Goal: Check status: Check status

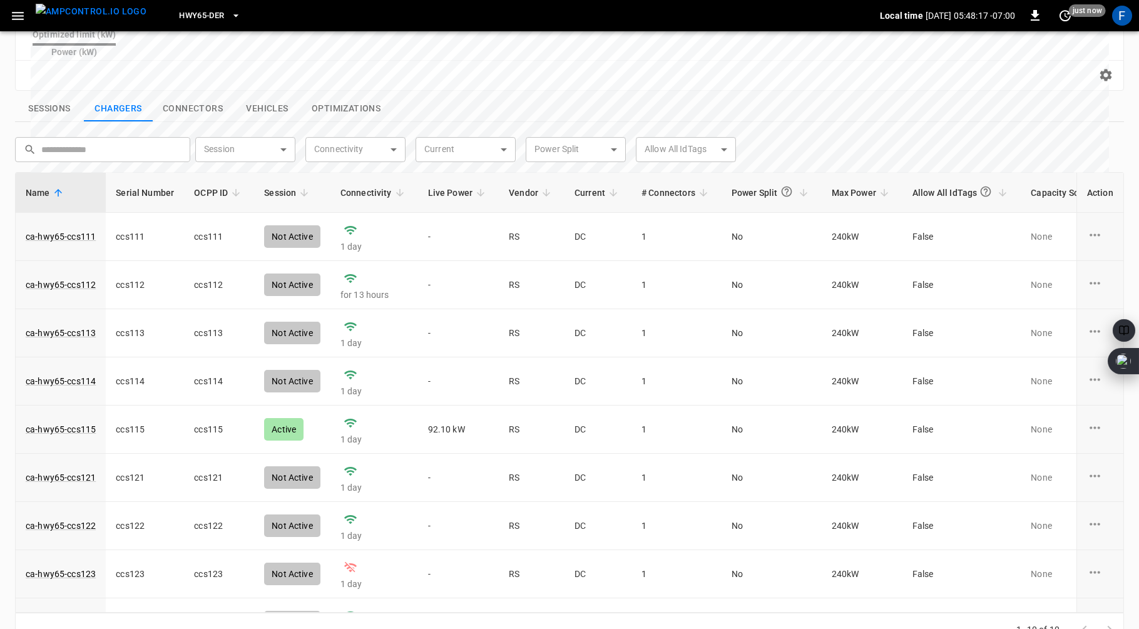
scroll to position [80, 0]
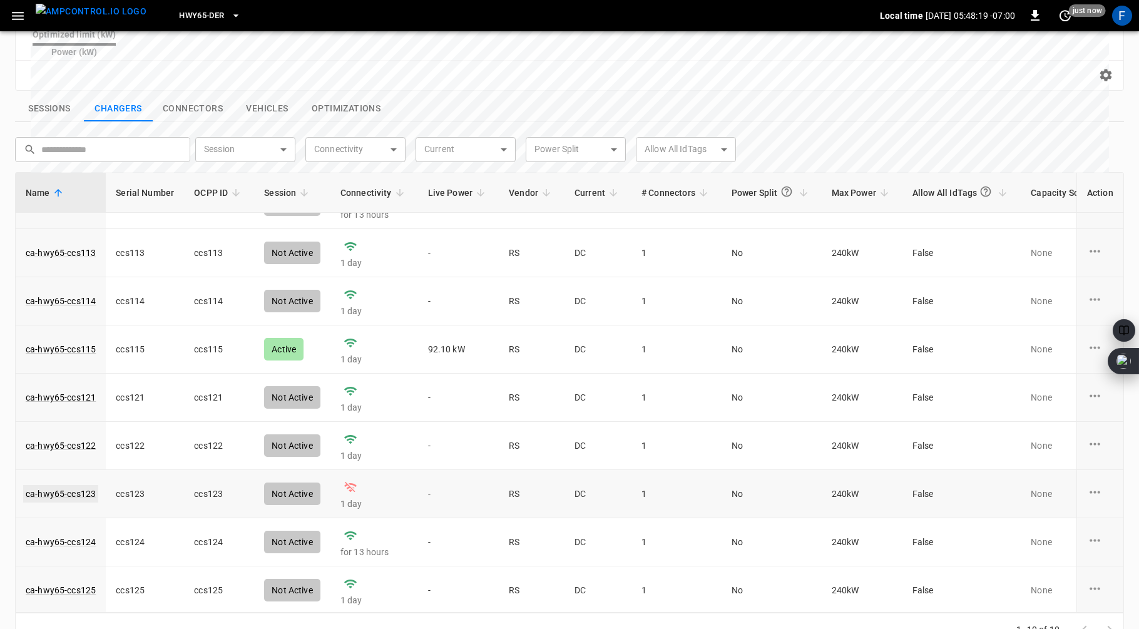
click at [58, 485] on link "ca-hwy65-ccs123" at bounding box center [60, 494] width 75 height 18
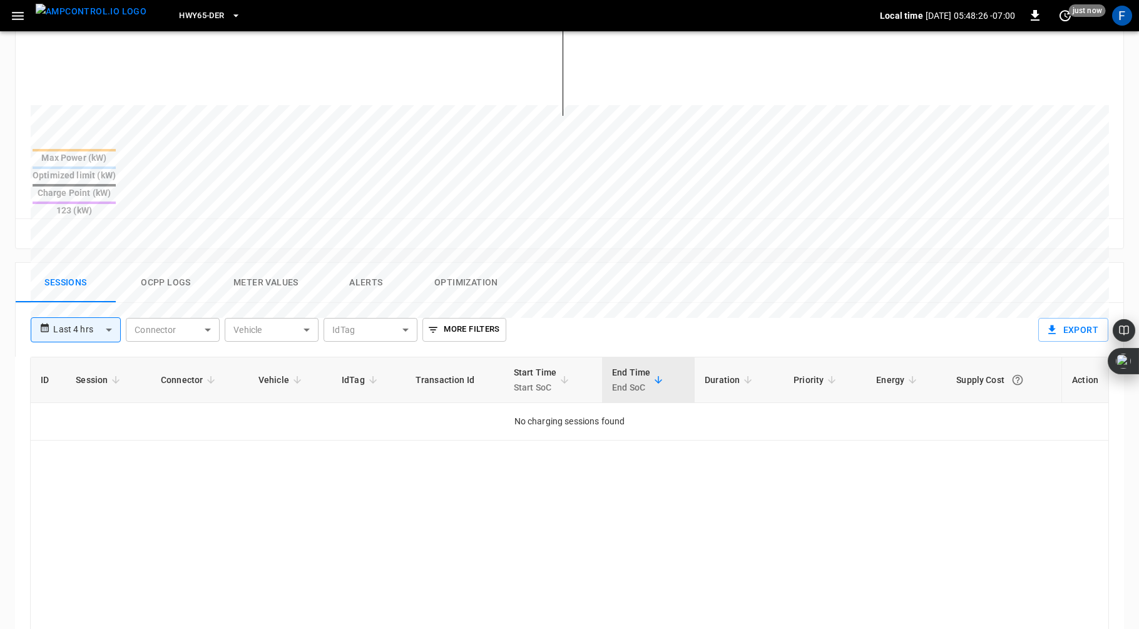
scroll to position [414, 0]
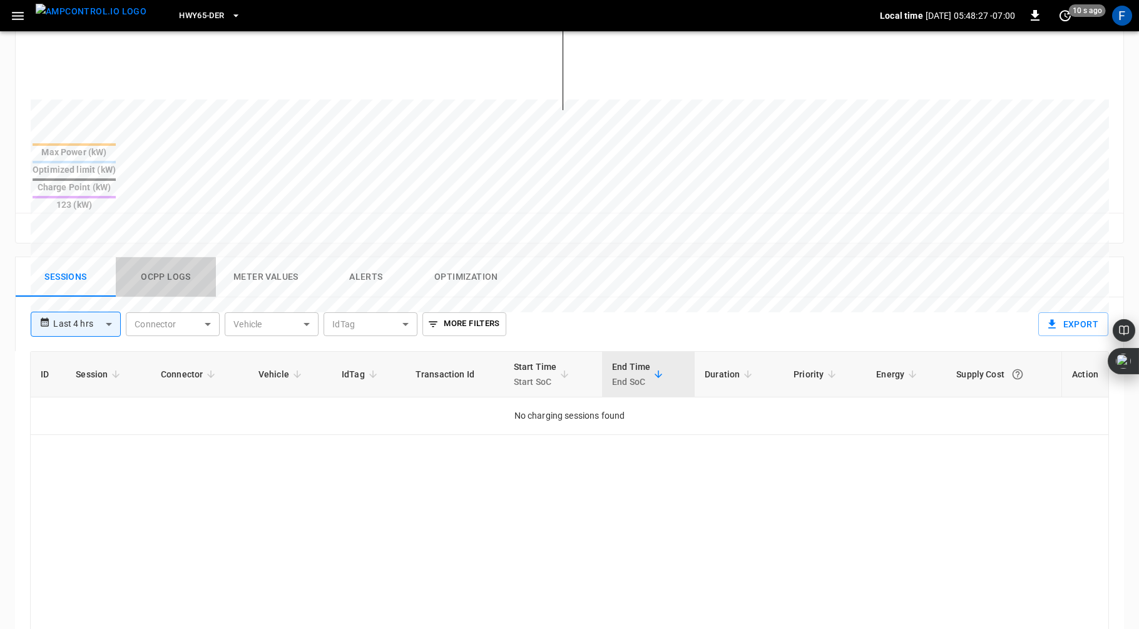
click at [181, 257] on button "Ocpp logs" at bounding box center [166, 277] width 100 height 40
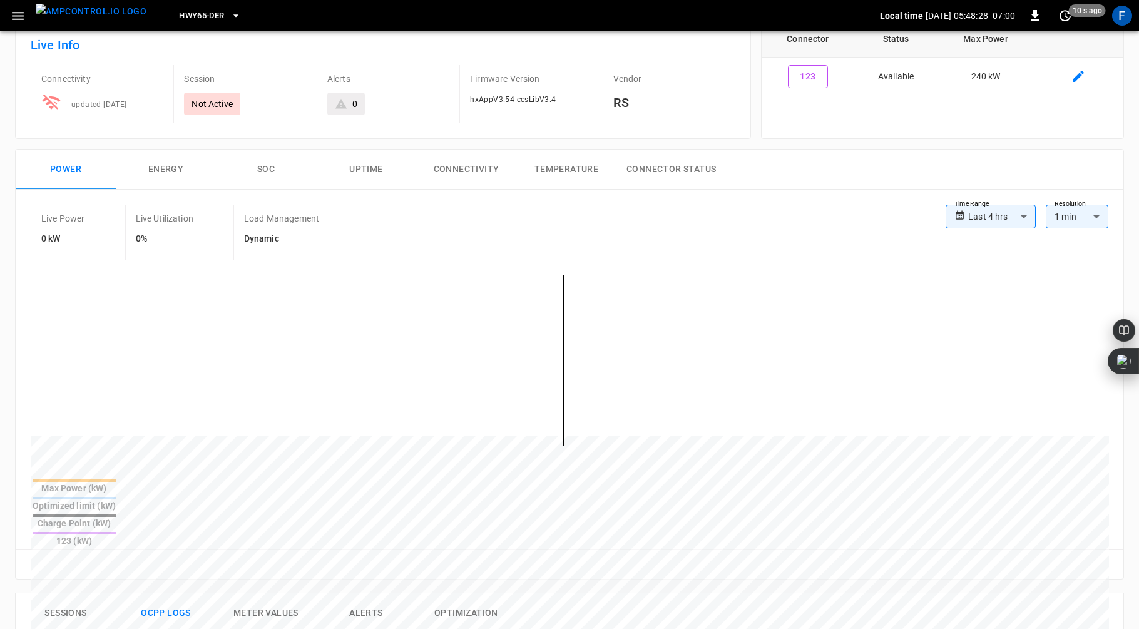
scroll to position [0, 0]
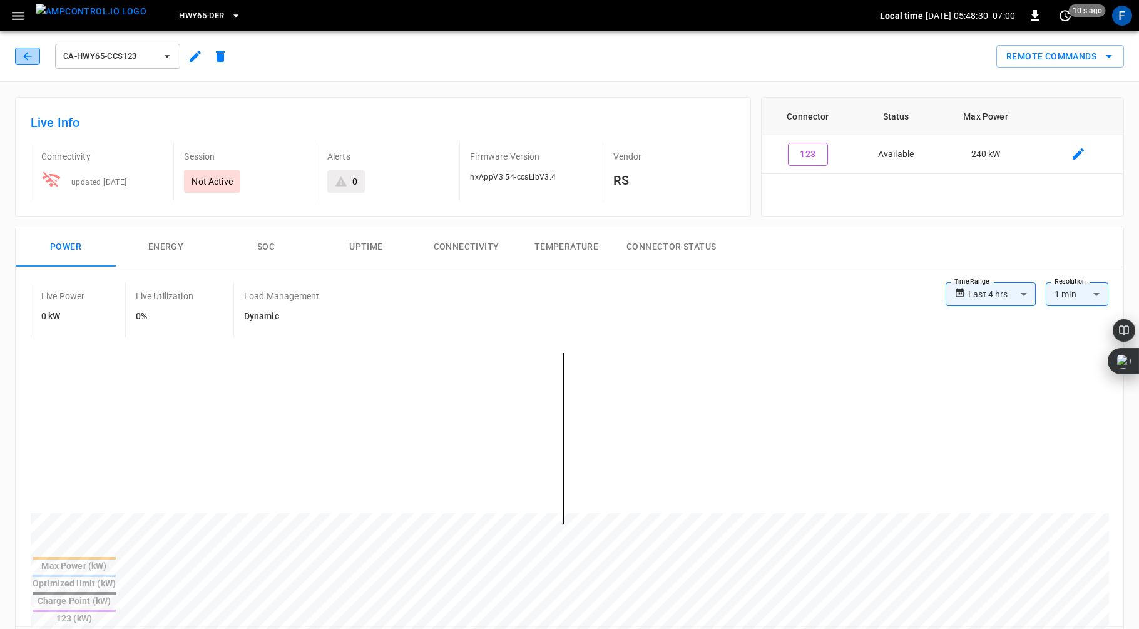
click at [21, 59] on icon "button" at bounding box center [27, 56] width 13 height 13
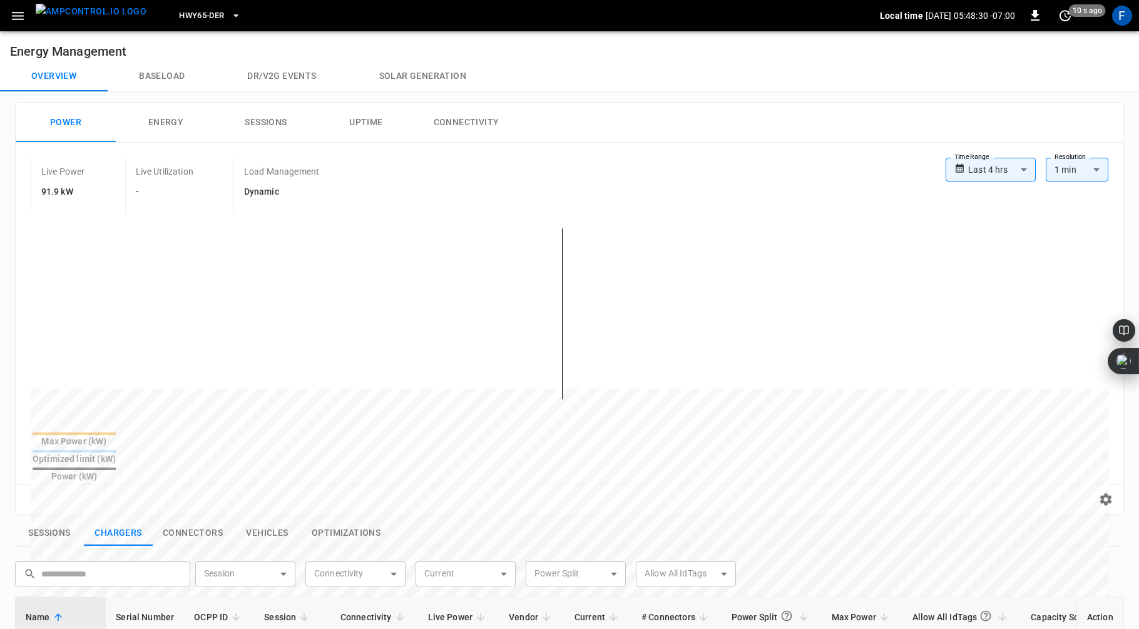
scroll to position [396, 0]
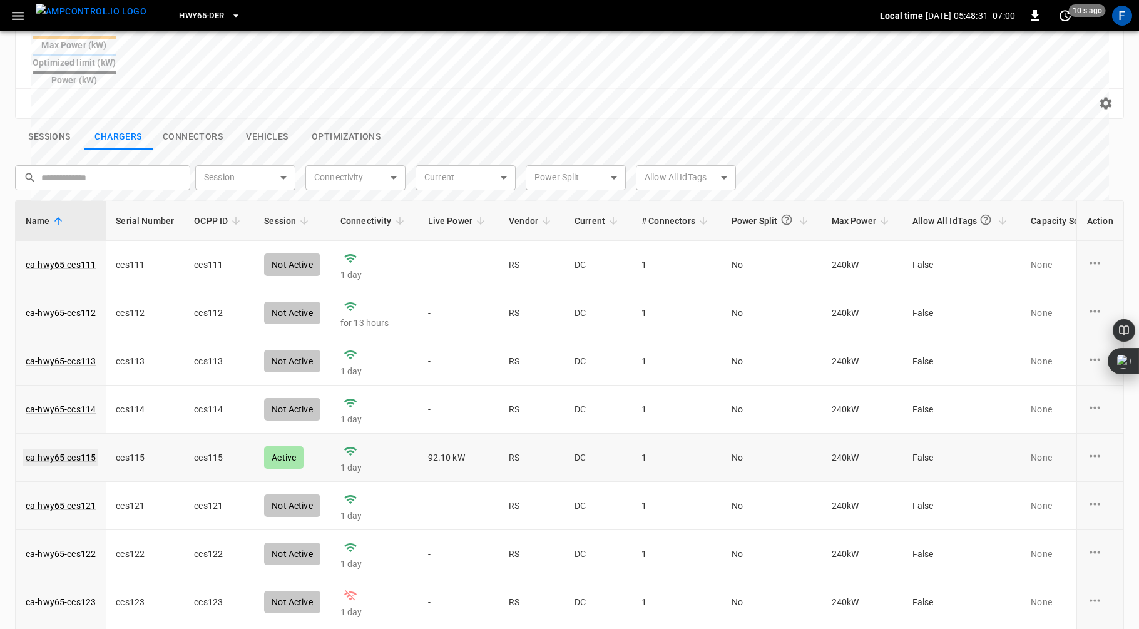
click at [59, 449] on link "ca-hwy65-ccs115" at bounding box center [60, 458] width 75 height 18
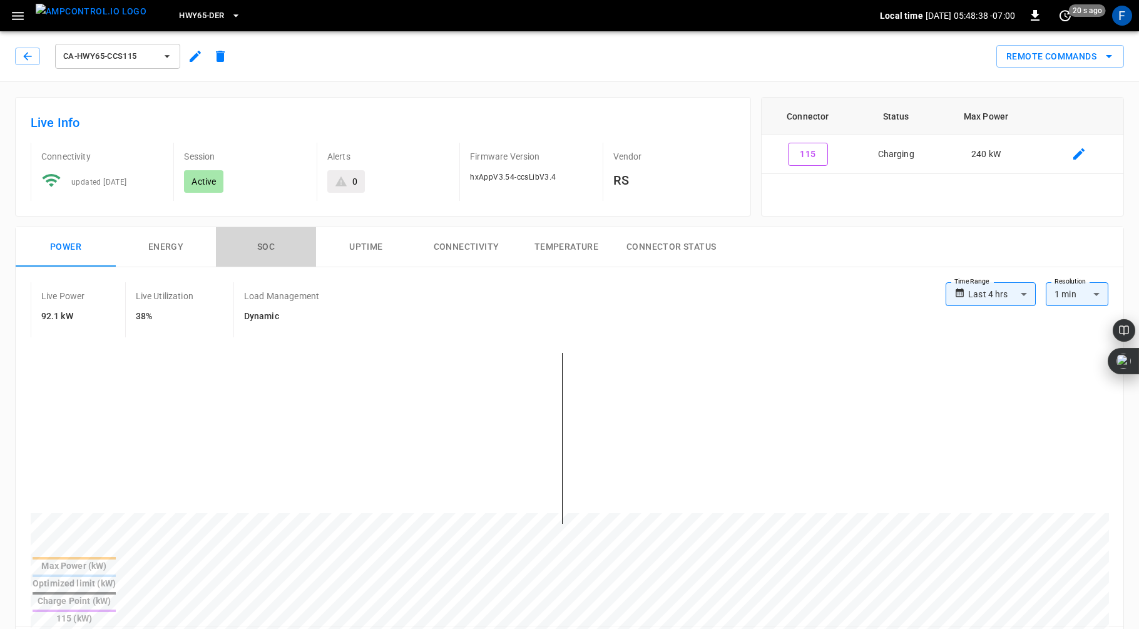
click at [269, 249] on button "SOC" at bounding box center [266, 247] width 100 height 40
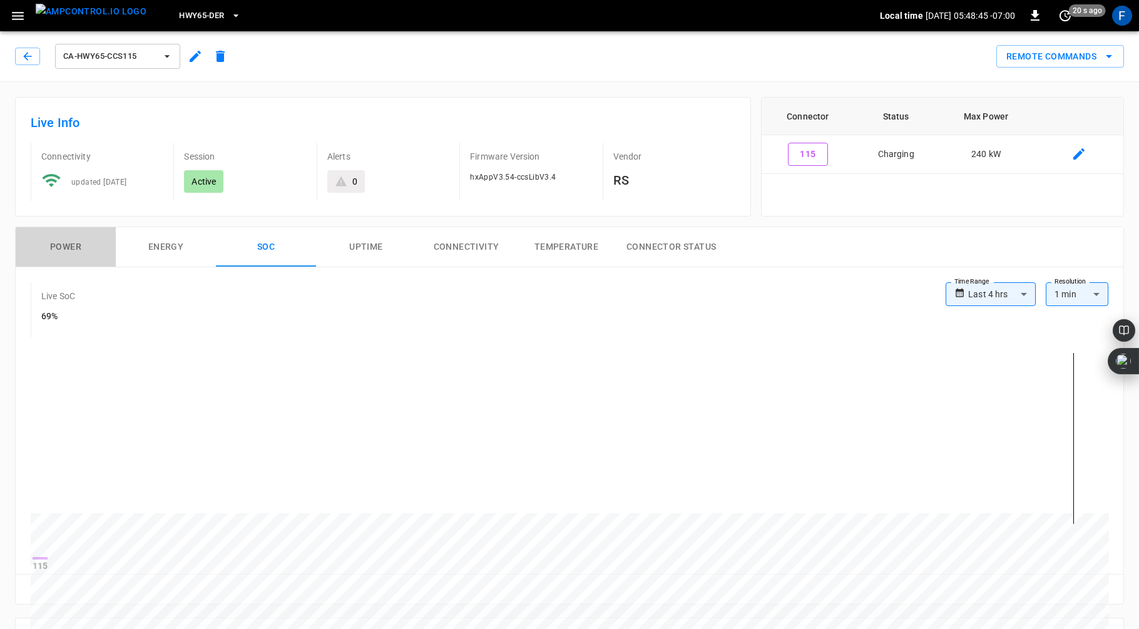
click at [72, 251] on button "Power" at bounding box center [66, 247] width 100 height 40
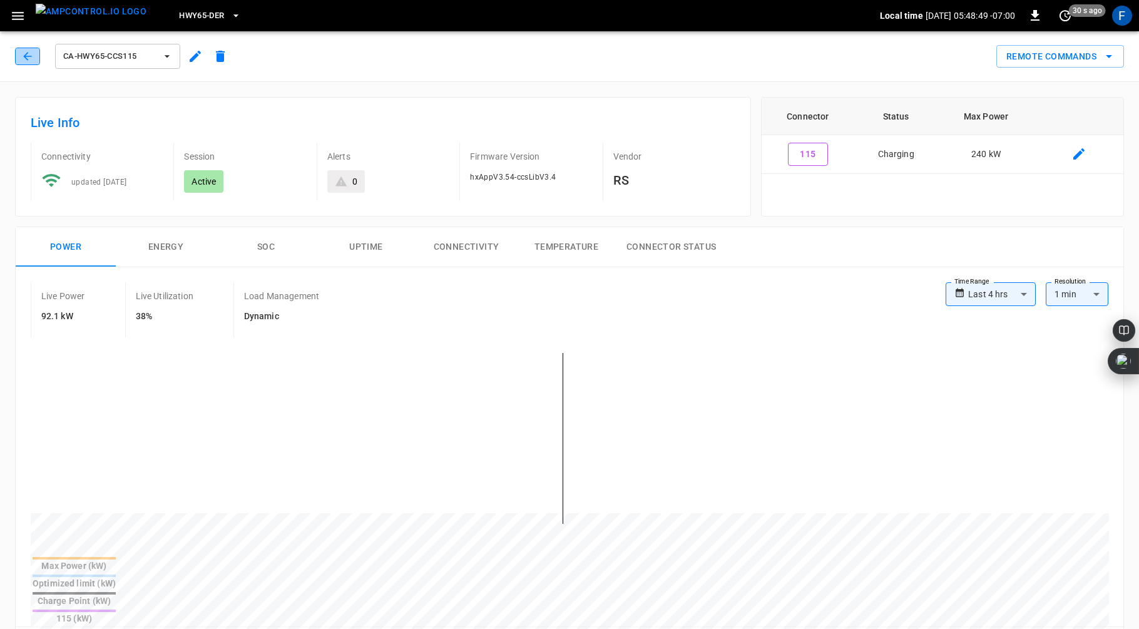
click at [24, 54] on icon "button" at bounding box center [27, 56] width 13 height 13
